Goal: Book appointment/travel/reservation

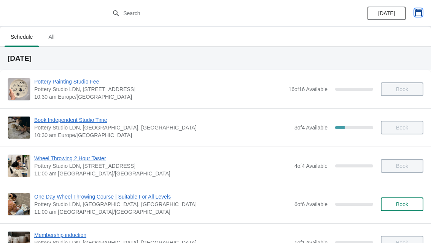
click at [419, 17] on button "button" at bounding box center [419, 13] width 14 height 14
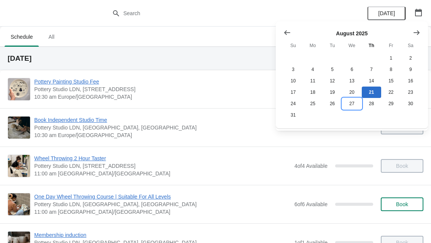
click at [352, 104] on button "27" at bounding box center [351, 103] width 19 height 11
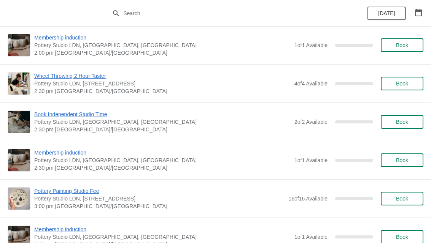
scroll to position [468, 0]
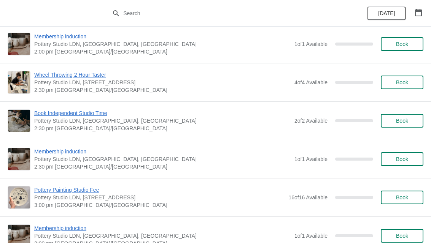
click at [399, 204] on button "Book" at bounding box center [402, 198] width 43 height 14
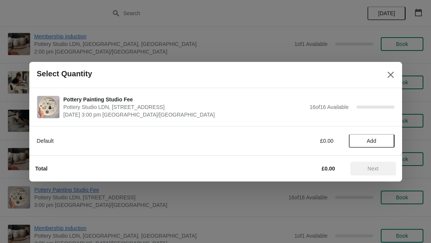
click at [376, 144] on span "Add" at bounding box center [372, 141] width 10 height 6
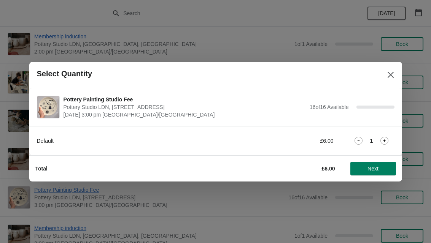
click at [384, 143] on icon at bounding box center [384, 141] width 8 height 8
click at [376, 170] on span "Next" at bounding box center [373, 169] width 11 height 6
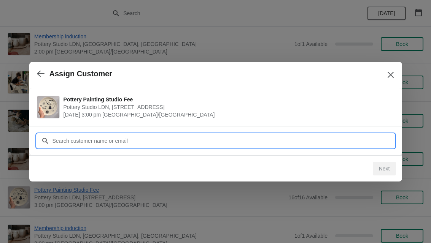
click at [67, 142] on input "Customer" at bounding box center [223, 141] width 342 height 14
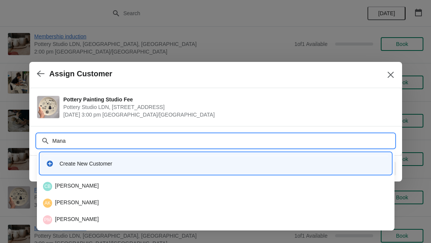
type input "[PERSON_NAME]"
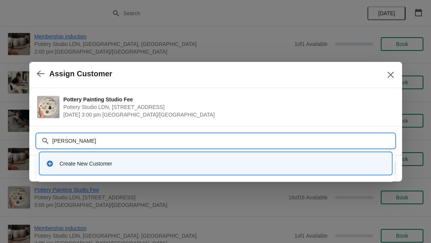
click at [65, 164] on div "Create New Customer" at bounding box center [223, 164] width 326 height 8
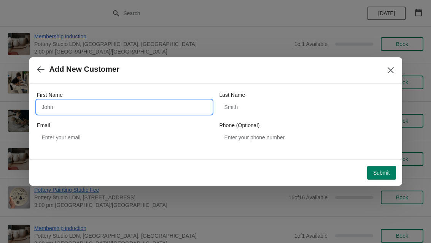
click at [54, 109] on input "First Name" at bounding box center [124, 107] width 175 height 14
type input "[PERSON_NAME]"
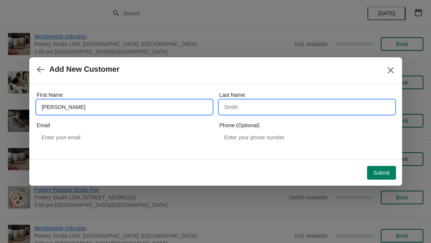
click at [242, 108] on input "Last Name" at bounding box center [307, 107] width 175 height 14
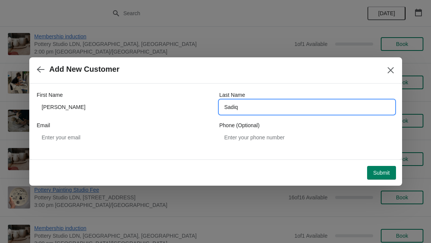
type input "Sadiq"
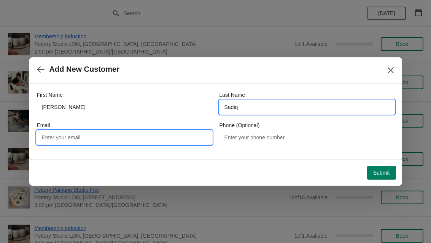
click at [49, 138] on input "Email" at bounding box center [124, 138] width 175 height 14
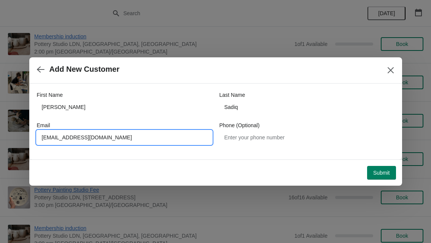
type input "[EMAIL_ADDRESS][DOMAIN_NAME]"
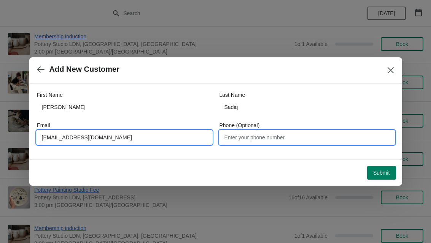
click at [232, 137] on input "Phone (Optional)" at bounding box center [307, 138] width 175 height 14
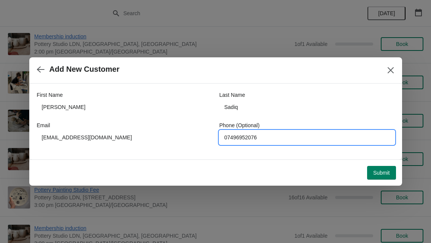
type input "07496952076"
click at [380, 170] on span "Submit" at bounding box center [381, 173] width 17 height 6
